Goal: Navigation & Orientation: Find specific page/section

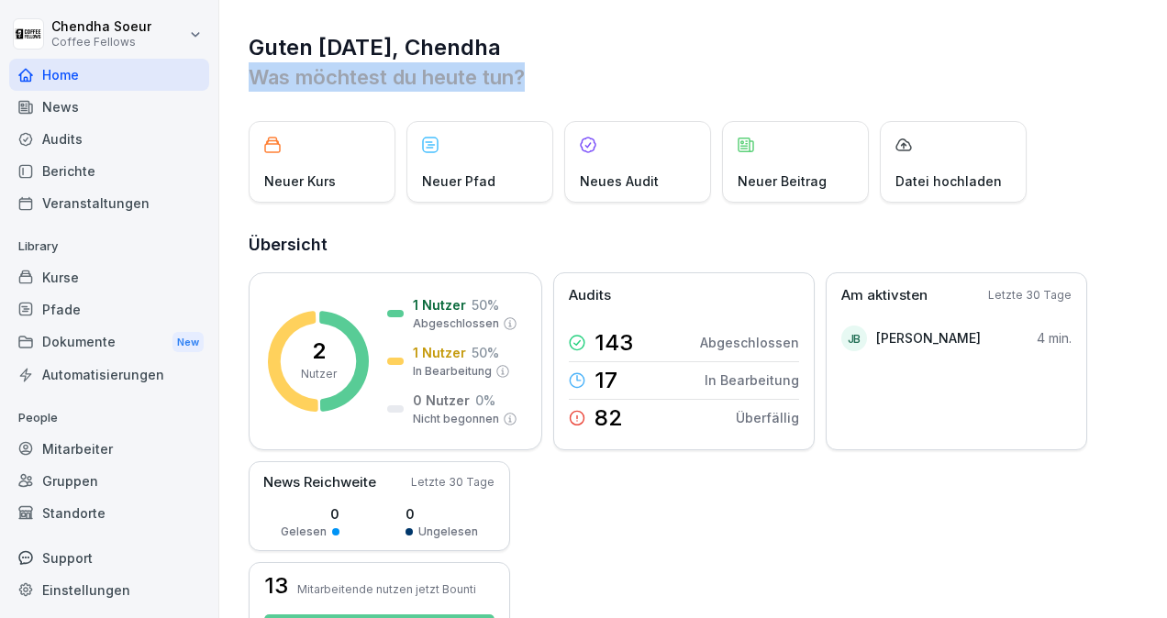
drag, startPoint x: 688, startPoint y: 46, endPoint x: 806, endPoint y: 105, distance: 132.5
click at [777, 59] on h1 "Guten [DATE], Chendha" at bounding box center [694, 47] width 891 height 29
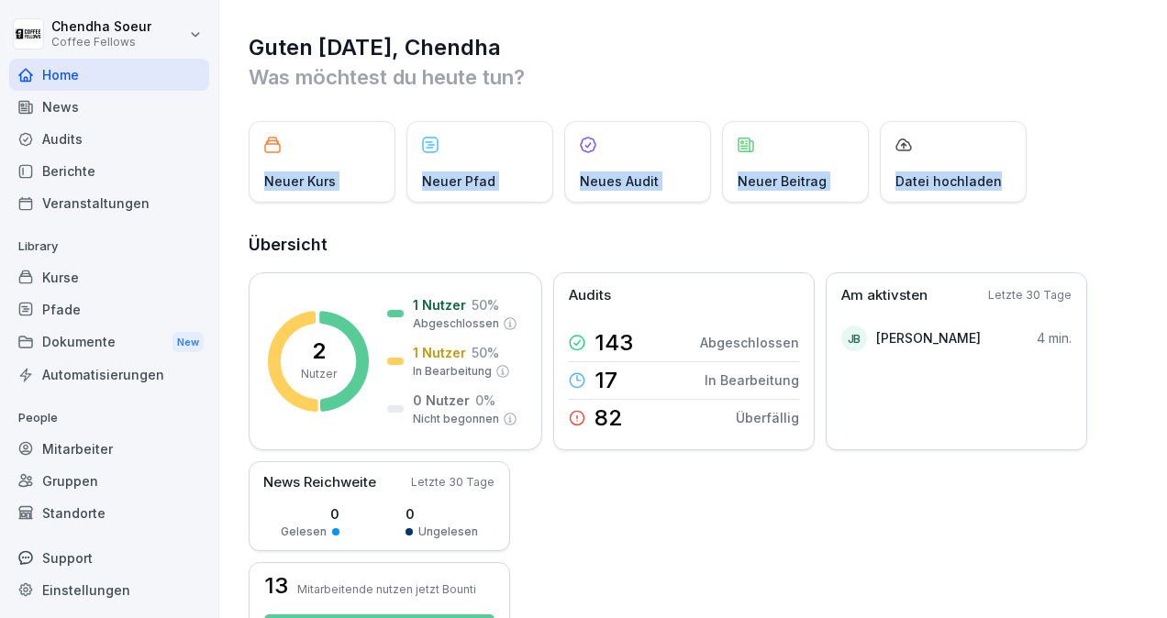
drag, startPoint x: 1036, startPoint y: 73, endPoint x: 1166, endPoint y: 101, distance: 133.1
click at [1166, 101] on div "Guten [DATE], [PERSON_NAME] Was möchtest du [DATE] tun? Neuer Kurs Neuer Pfad N…" at bounding box center [693, 309] width 948 height 618
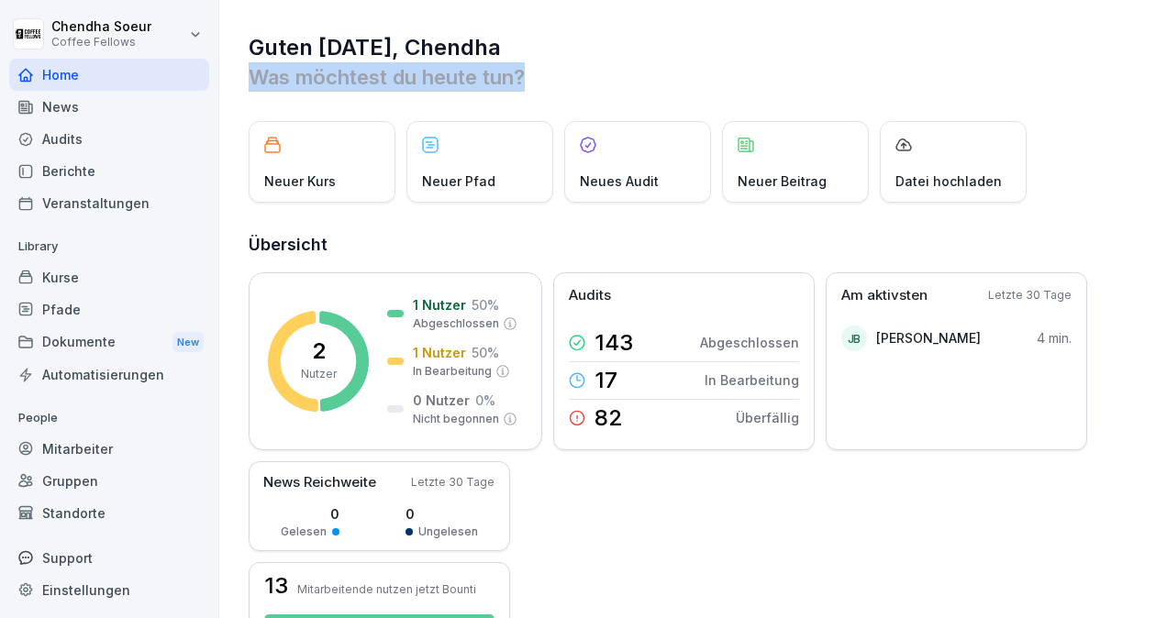
drag, startPoint x: 1166, startPoint y: 101, endPoint x: 1153, endPoint y: 39, distance: 63.7
click at [1153, 39] on div "Guten [DATE], [PERSON_NAME] Was möchtest du [DATE] tun? Neuer Kurs Neuer Pfad N…" at bounding box center [693, 309] width 948 height 618
drag, startPoint x: 1153, startPoint y: 39, endPoint x: 870, endPoint y: 53, distance: 283.8
click at [870, 53] on h1 "Guten [DATE], Chendha" at bounding box center [694, 47] width 891 height 29
click at [877, 84] on p "Was möchtest du heute tun?" at bounding box center [694, 76] width 891 height 29
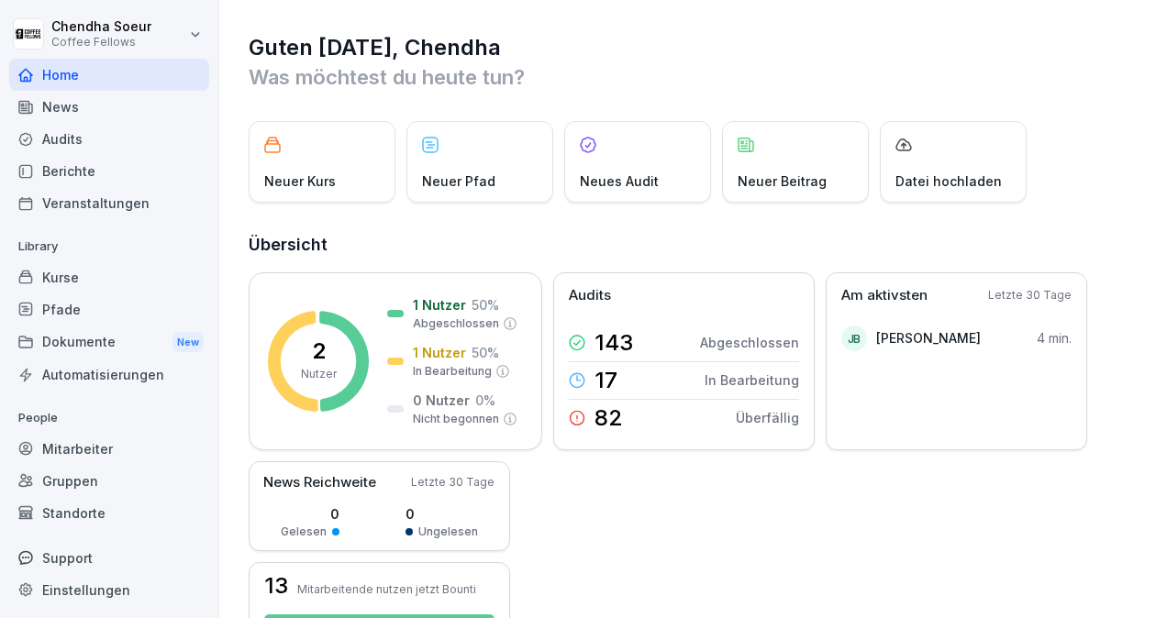
click at [678, 576] on div "2 Nutzer 1 Nutzer 50 % Abgeschlossen 1 Nutzer 50 % In Bearbeitung 0 Nutzer 0 % …" at bounding box center [694, 455] width 891 height 367
click at [132, 108] on div "News" at bounding box center [109, 107] width 200 height 32
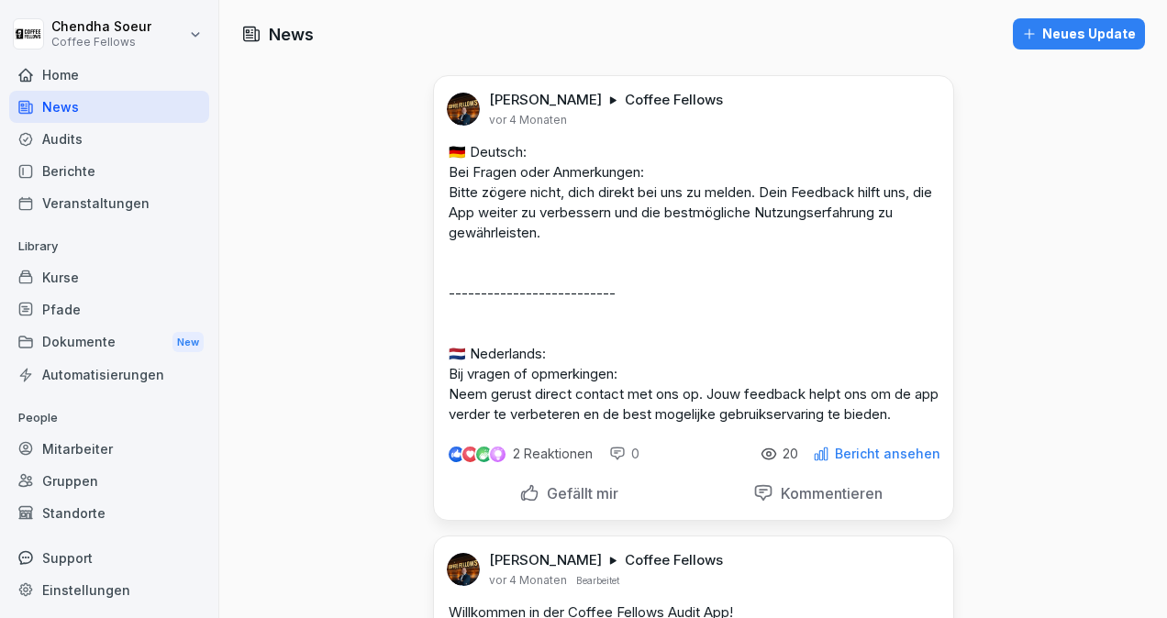
click at [106, 136] on div "Audits" at bounding box center [109, 139] width 200 height 32
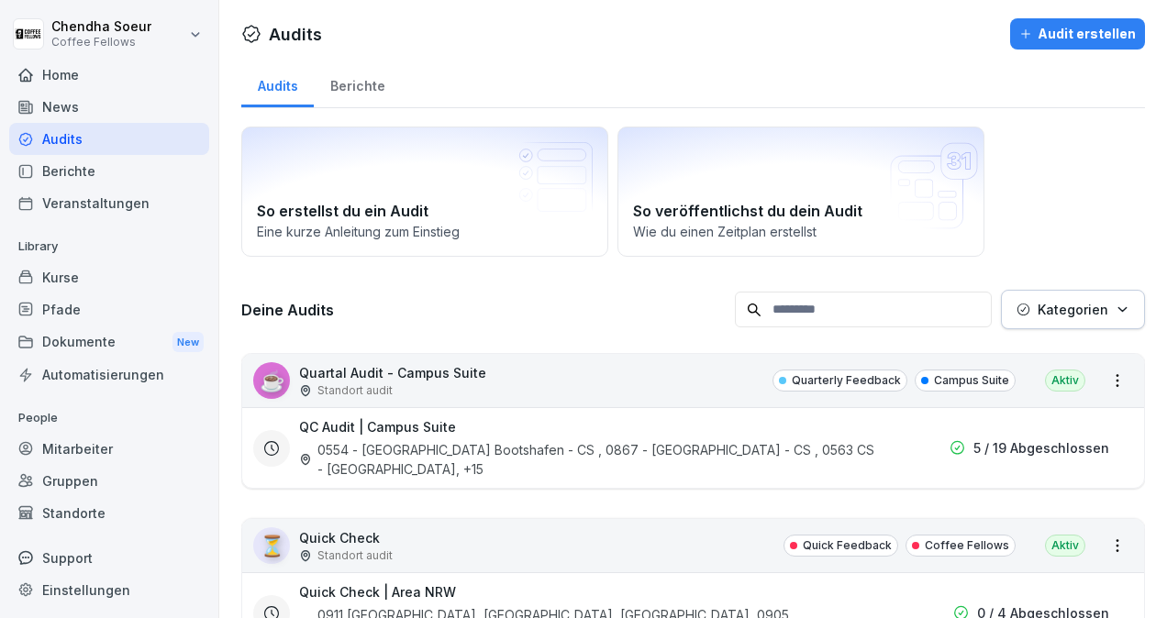
click at [88, 79] on div "Home" at bounding box center [109, 75] width 200 height 32
